Goal: Navigation & Orientation: Find specific page/section

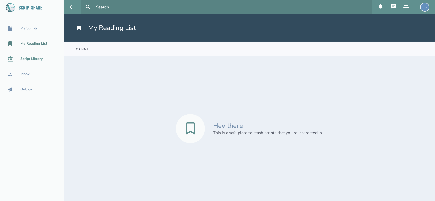
click at [36, 60] on div "Script Library" at bounding box center [31, 59] width 22 height 4
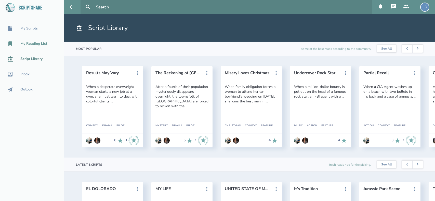
click at [31, 42] on div "My Reading List" at bounding box center [33, 44] width 27 height 4
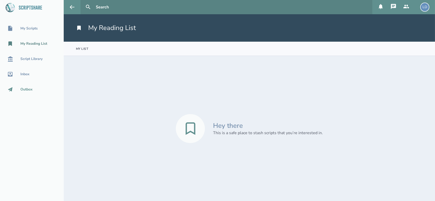
click at [30, 89] on div "Outbox" at bounding box center [26, 90] width 12 height 4
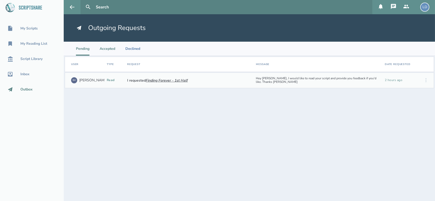
click at [112, 53] on li "Accepted" at bounding box center [108, 49] width 16 height 14
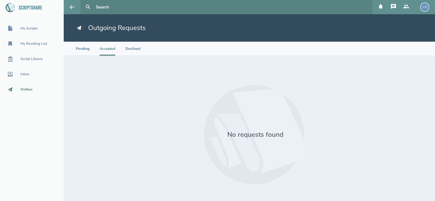
click at [140, 51] on section "Pending Accepted Declined" at bounding box center [249, 49] width 371 height 14
click at [130, 51] on li "Declined" at bounding box center [132, 49] width 15 height 14
click at [78, 47] on li "Pending" at bounding box center [82, 49] width 13 height 14
